Goal: Task Accomplishment & Management: Use online tool/utility

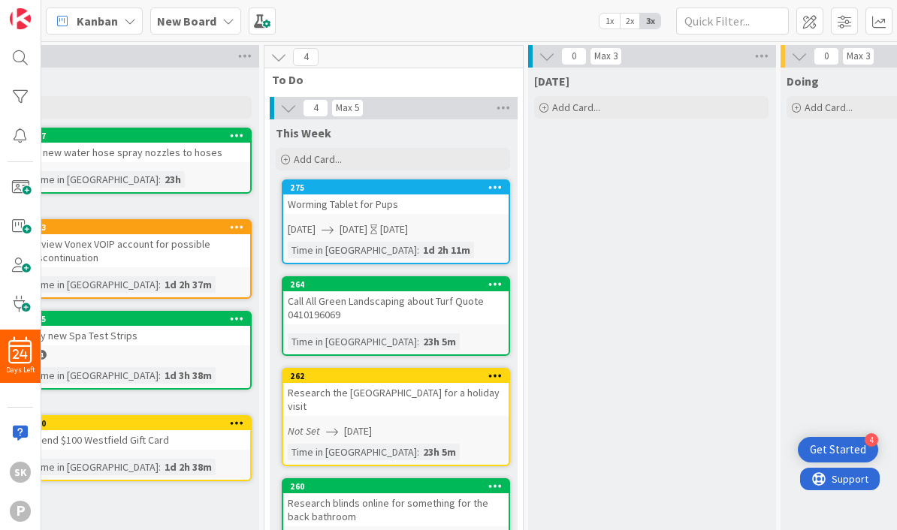
scroll to position [0, 809]
click at [584, 195] on div "[DATE] Add Card..." at bounding box center [651, 440] width 246 height 744
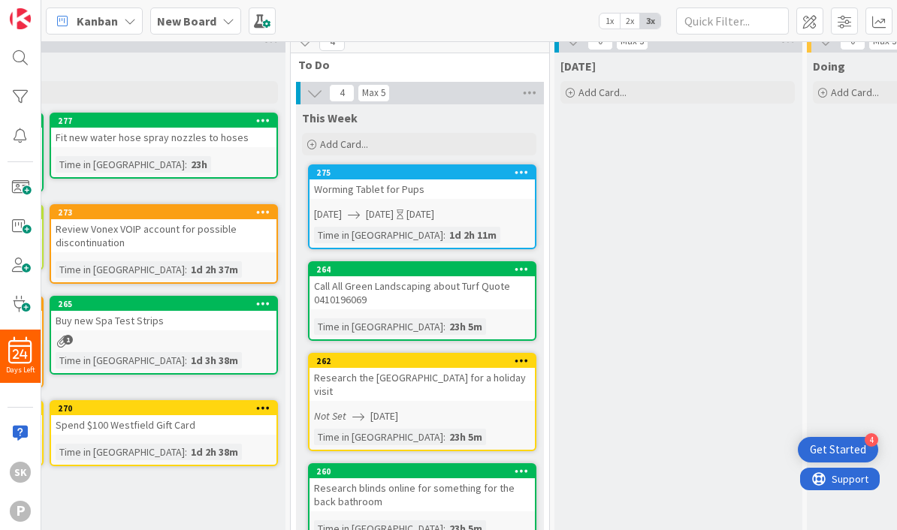
scroll to position [19, 774]
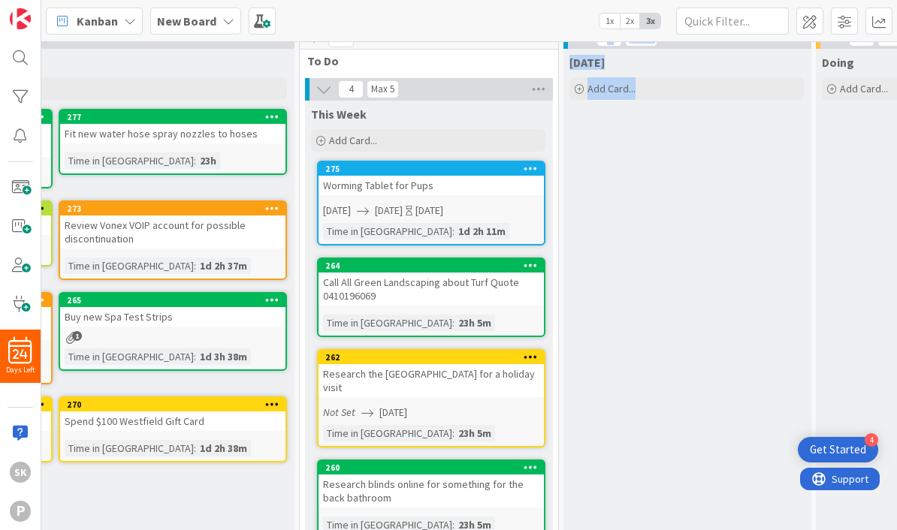
click at [620, 188] on div "[DATE] Add Card..." at bounding box center [686, 421] width 246 height 744
click at [645, 175] on div "[DATE] Add Card..." at bounding box center [686, 421] width 246 height 744
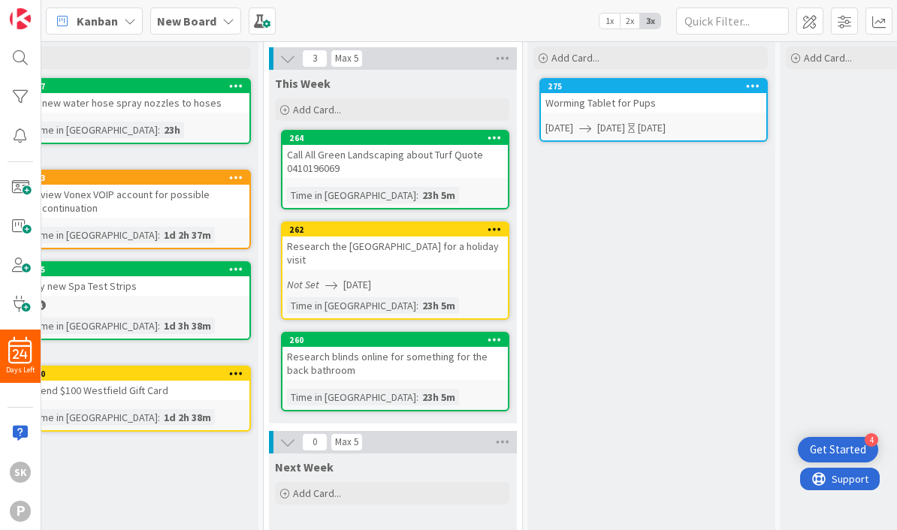
scroll to position [43, 807]
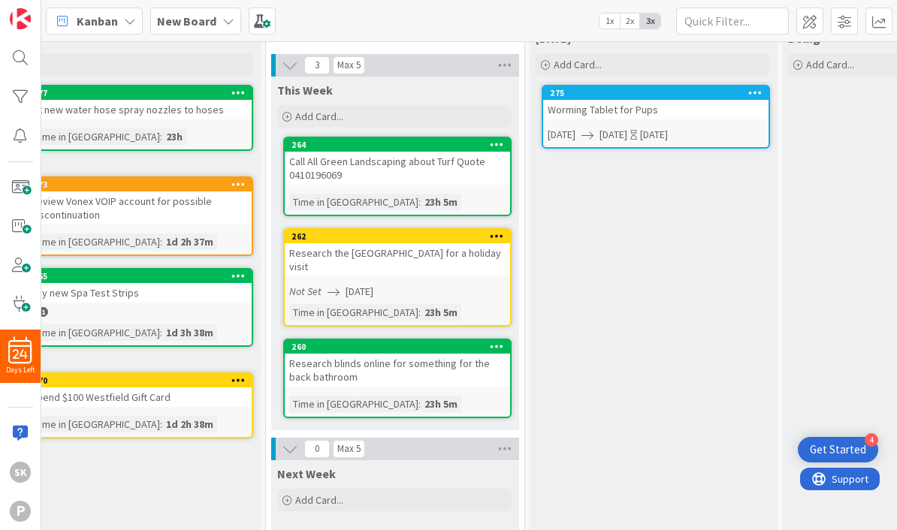
click at [217, 20] on div "New Board" at bounding box center [195, 21] width 91 height 27
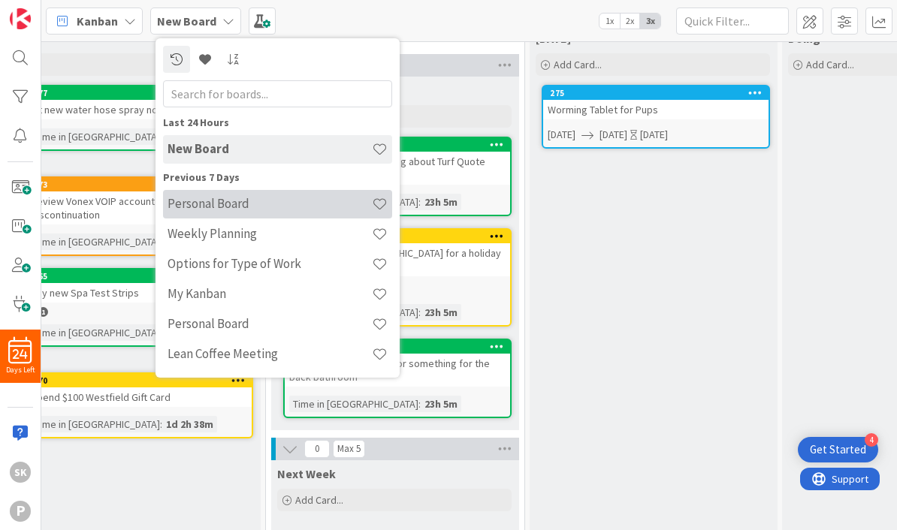
click at [280, 207] on h4 "Personal Board" at bounding box center [269, 203] width 204 height 15
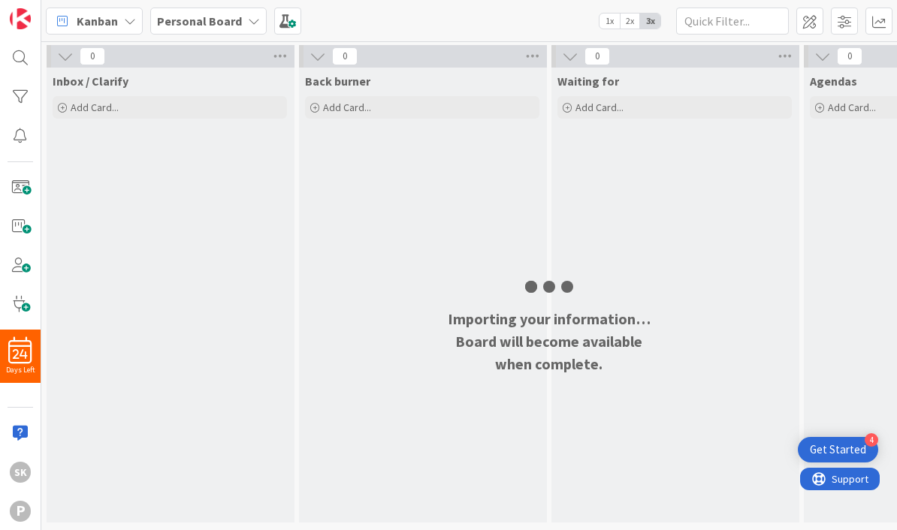
click at [219, 26] on b "Personal Board" at bounding box center [199, 21] width 85 height 15
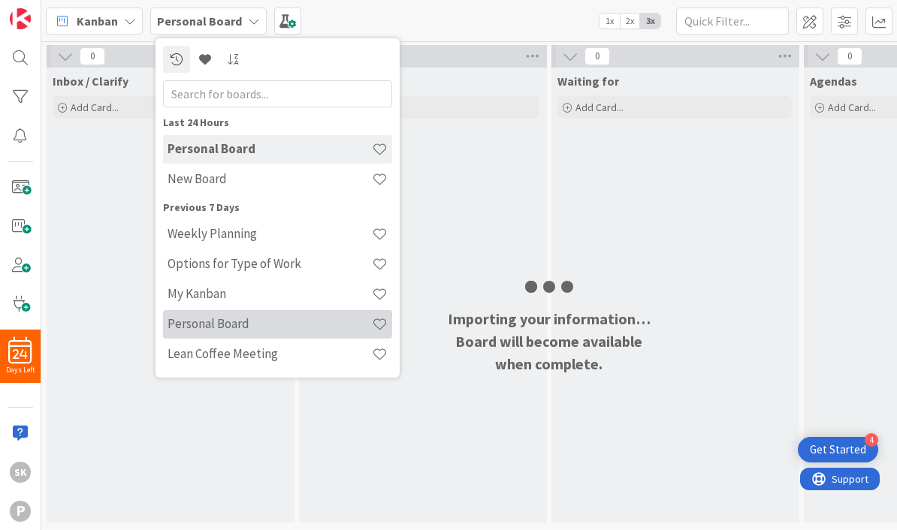
click at [219, 324] on h4 "Personal Board" at bounding box center [269, 323] width 204 height 15
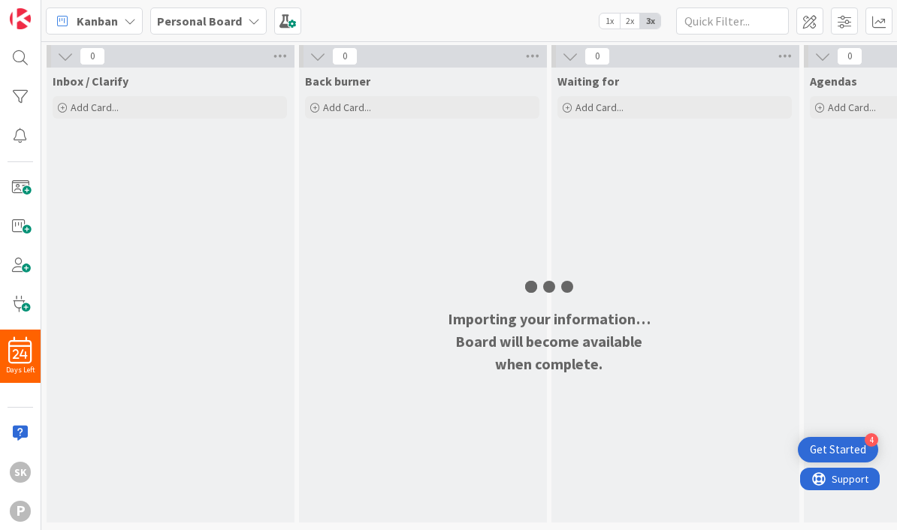
click at [228, 12] on span "Personal Board" at bounding box center [199, 21] width 85 height 18
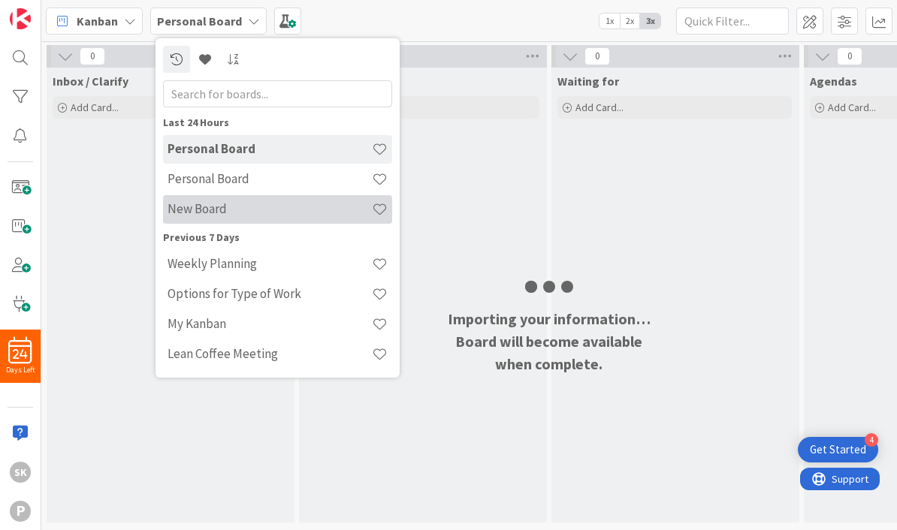
click at [235, 212] on h4 "New Board" at bounding box center [269, 208] width 204 height 15
